Goal: Find contact information: Find contact information

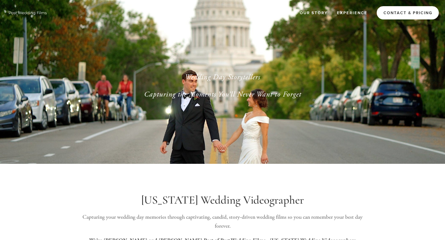
click at [380, 14] on link "Contact & Pricing" at bounding box center [407, 12] width 62 height 13
